Goal: Find specific page/section: Find specific page/section

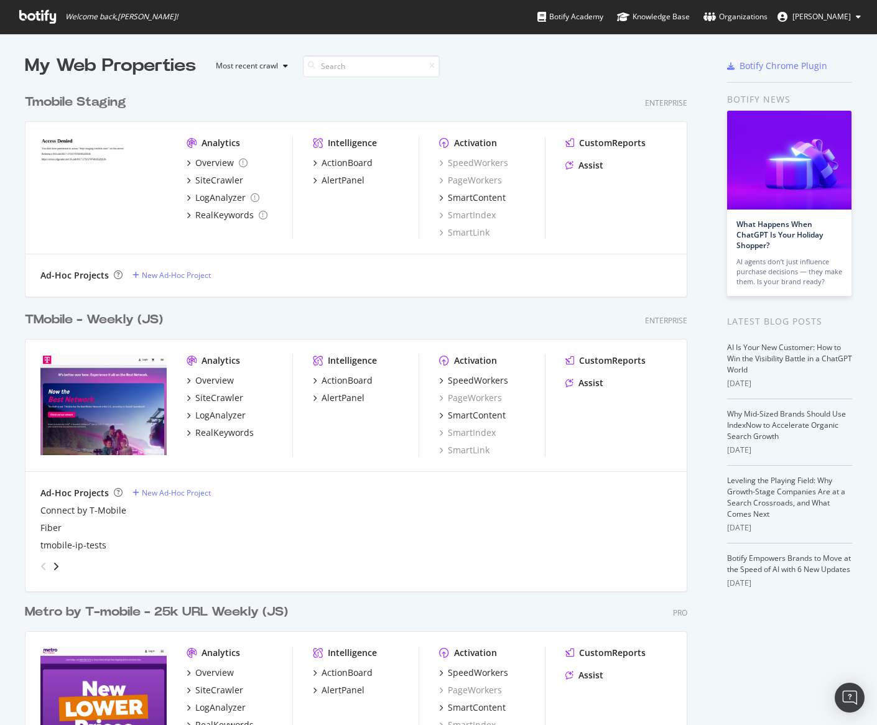
scroll to position [716, 858]
click at [85, 320] on div "TMobile - Weekly (JS)" at bounding box center [94, 320] width 138 height 18
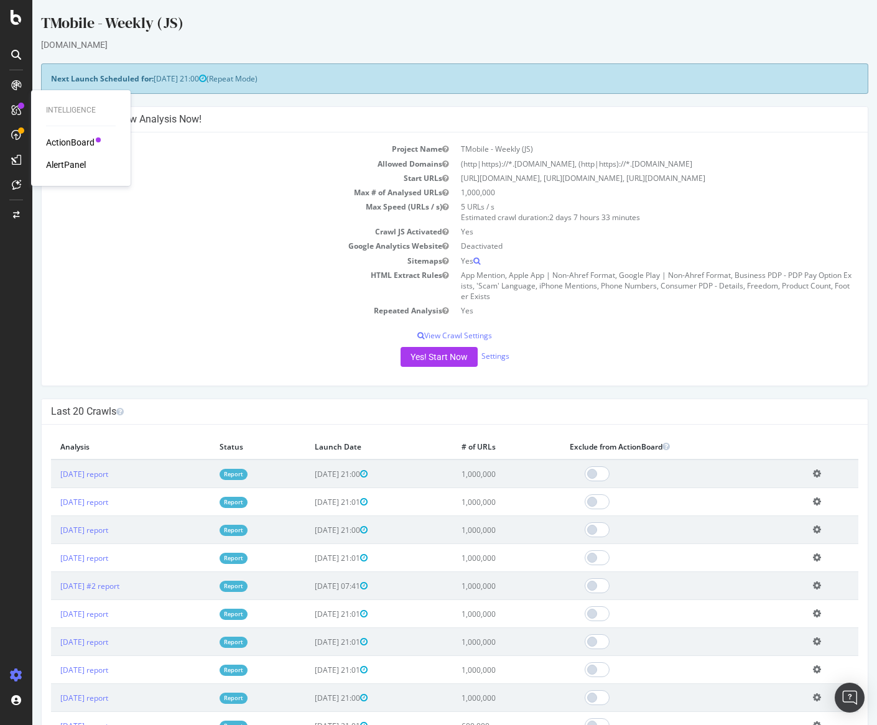
click at [80, 141] on div "ActionBoard" at bounding box center [70, 142] width 49 height 12
